Goal: Task Accomplishment & Management: Use online tool/utility

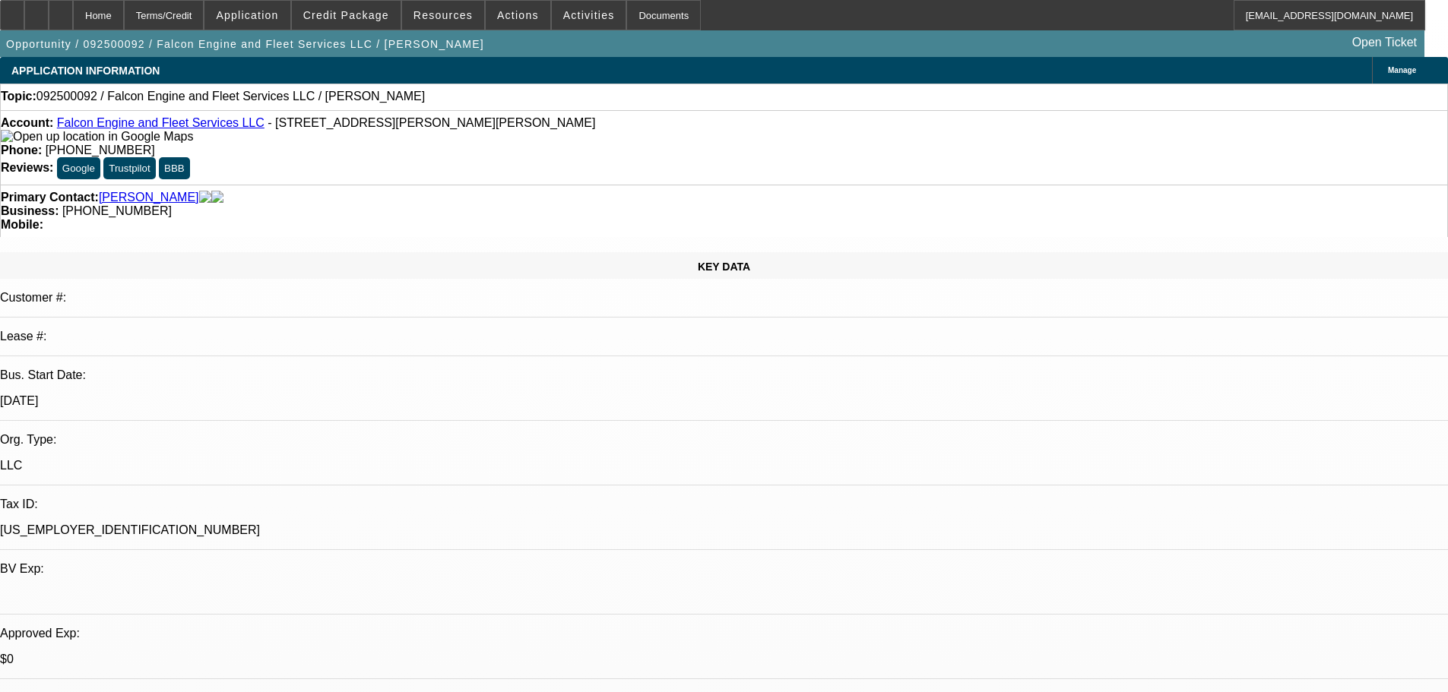
select select "0"
select select "2"
select select "0.1"
select select "4"
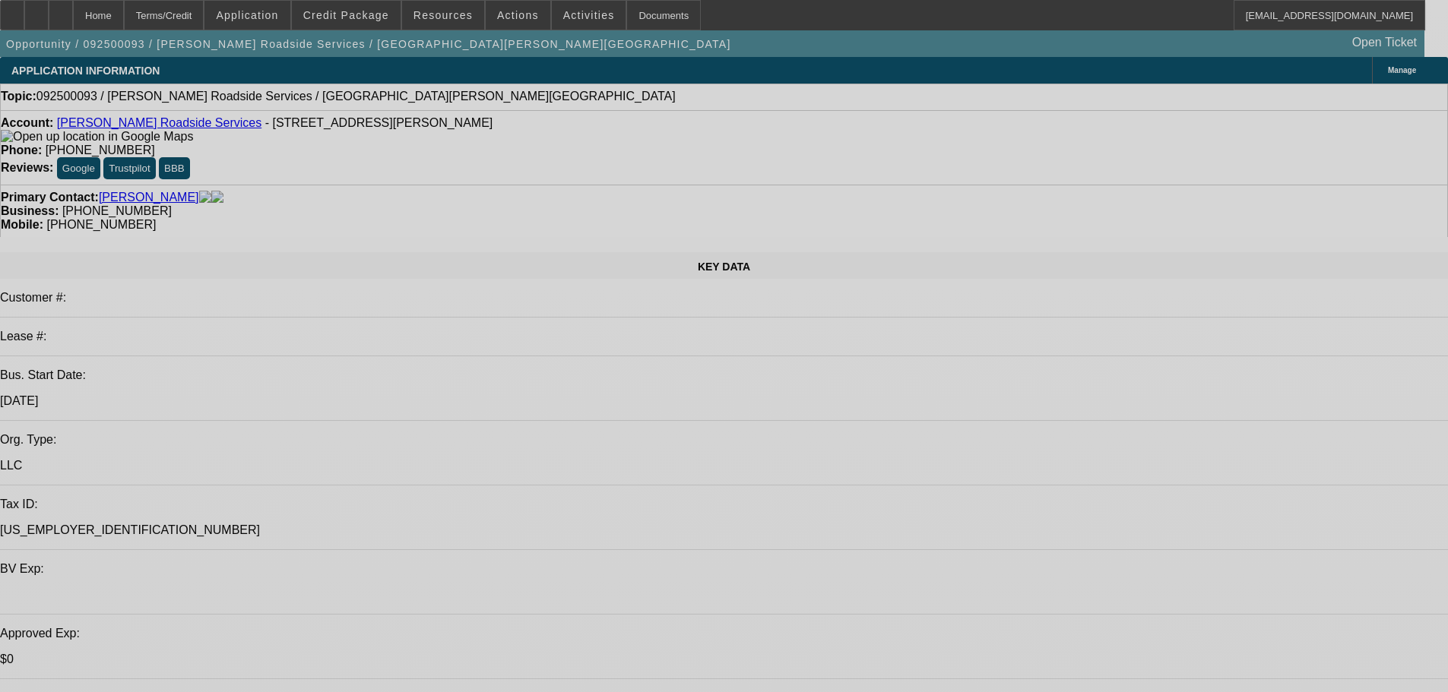
select select "0"
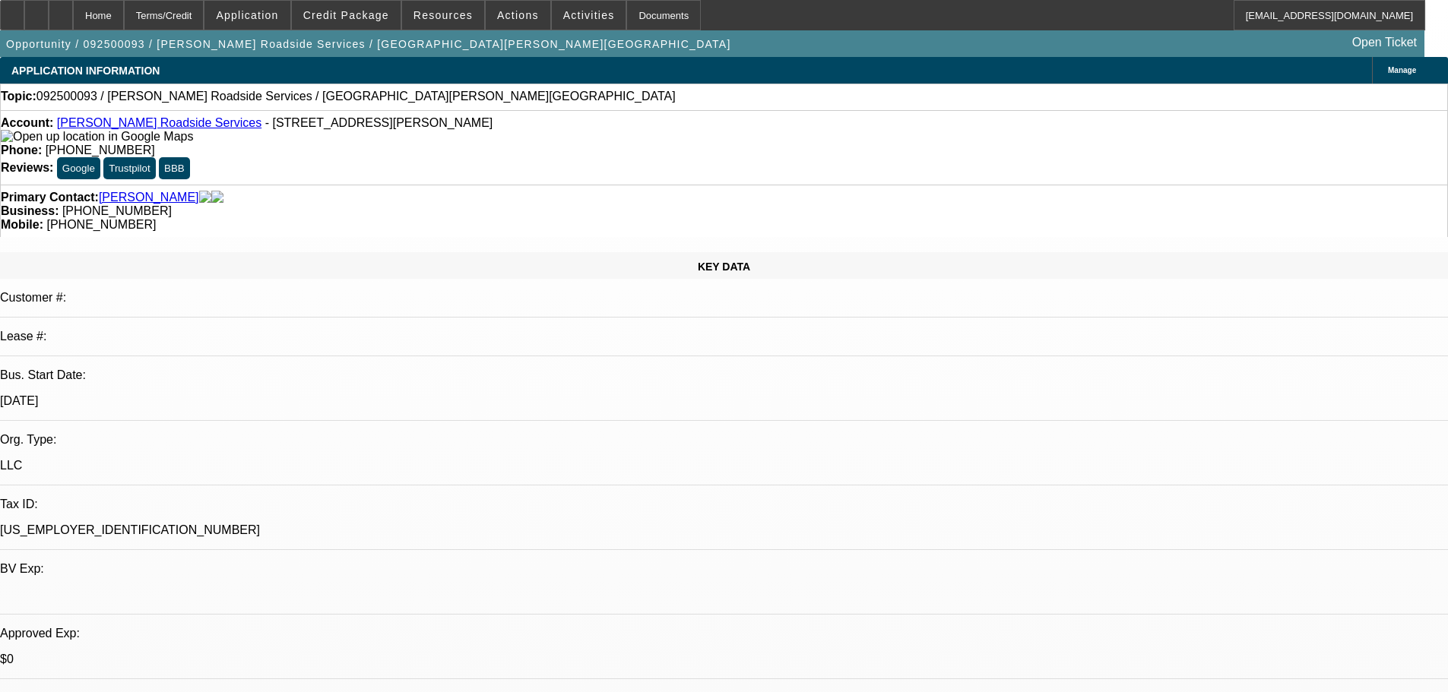
select select "2"
select select "0.1"
select select "1"
select select "2"
select select "4"
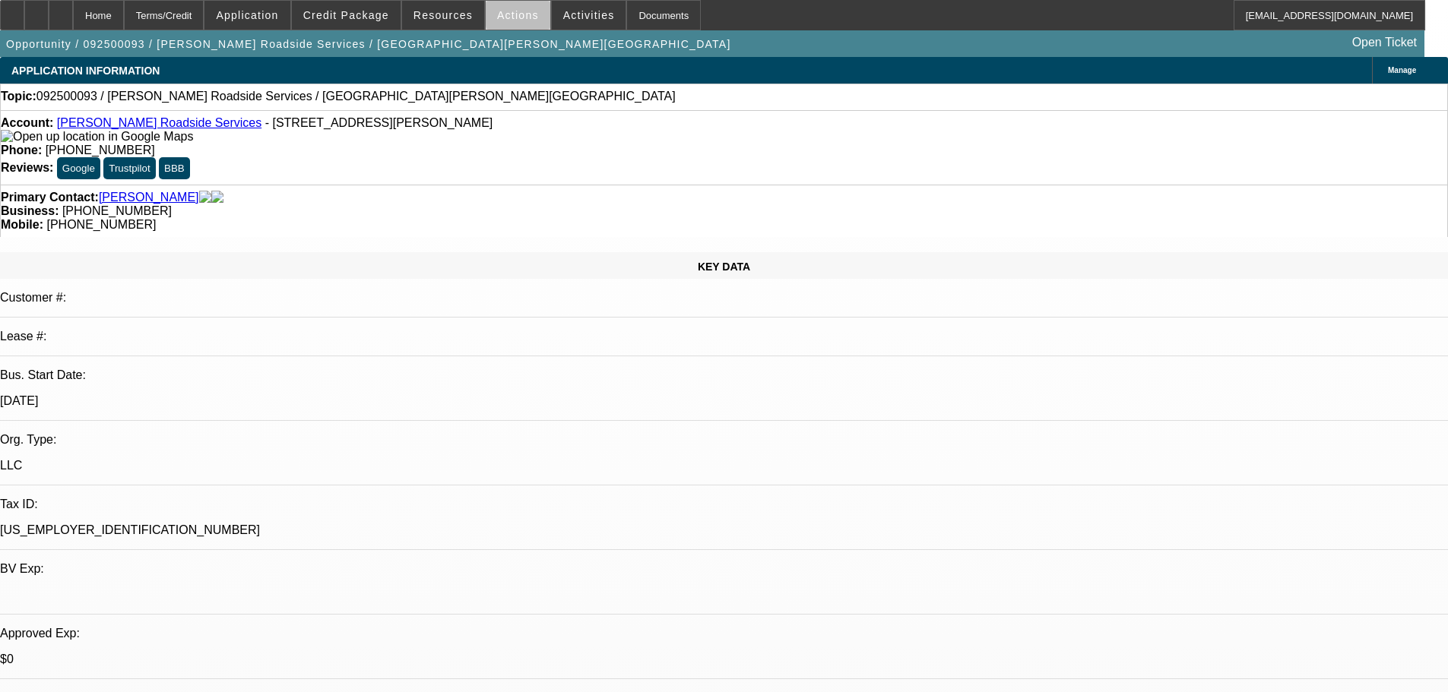
click at [527, 17] on span at bounding box center [518, 15] width 65 height 36
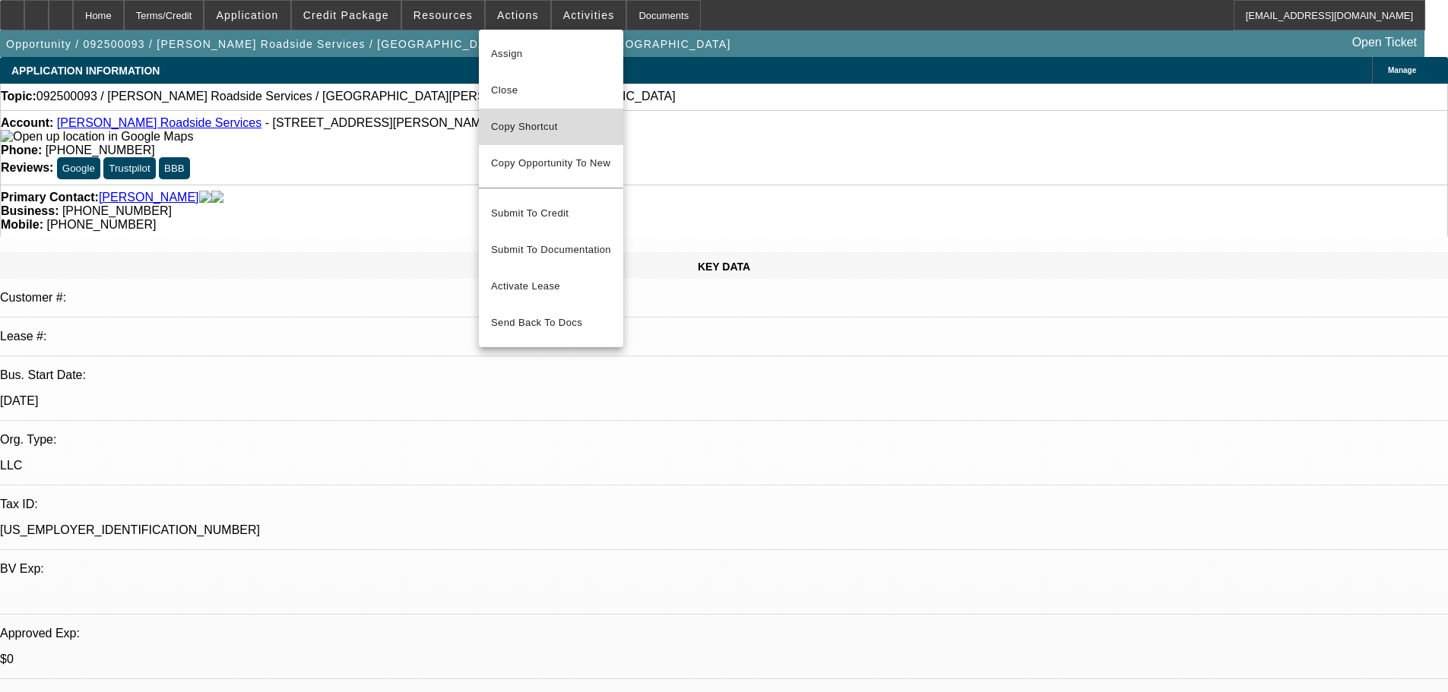
click at [521, 122] on span "Copy Shortcut" at bounding box center [551, 127] width 120 height 18
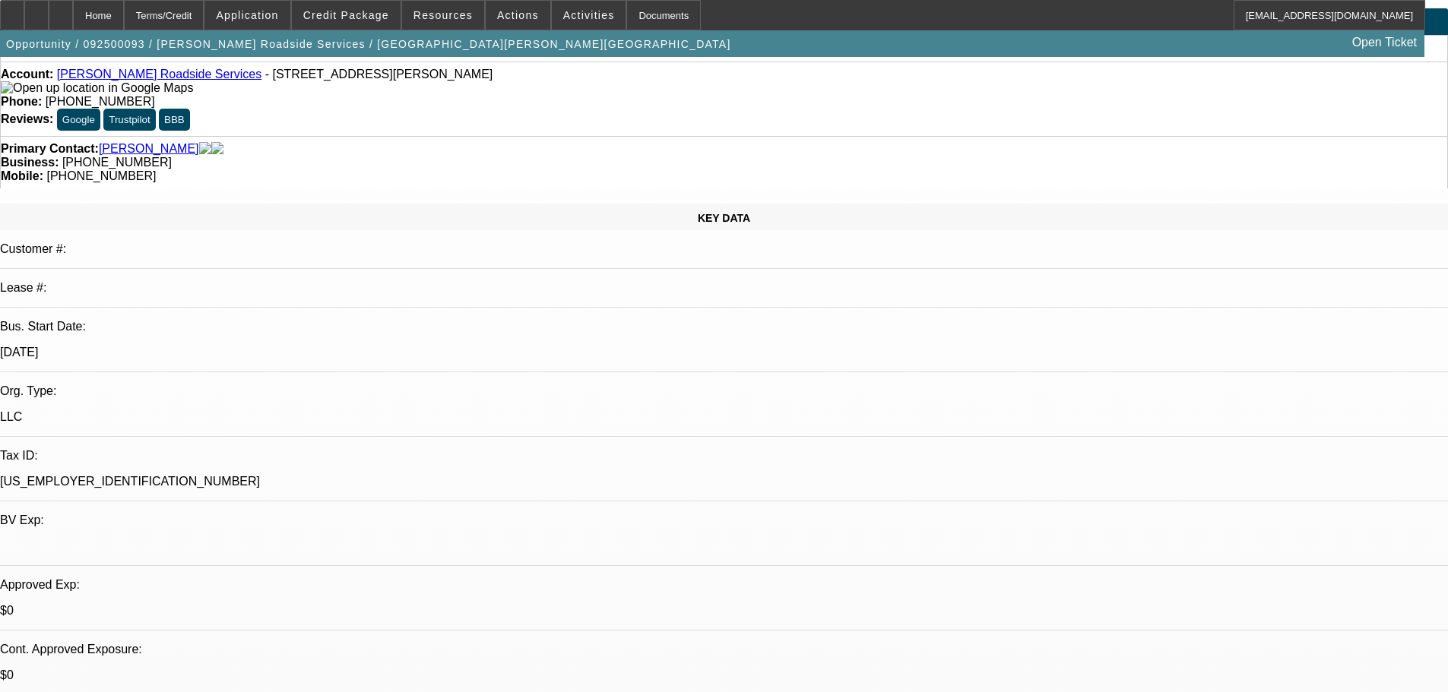
scroll to position [152, 0]
